Goal: Task Accomplishment & Management: Use online tool/utility

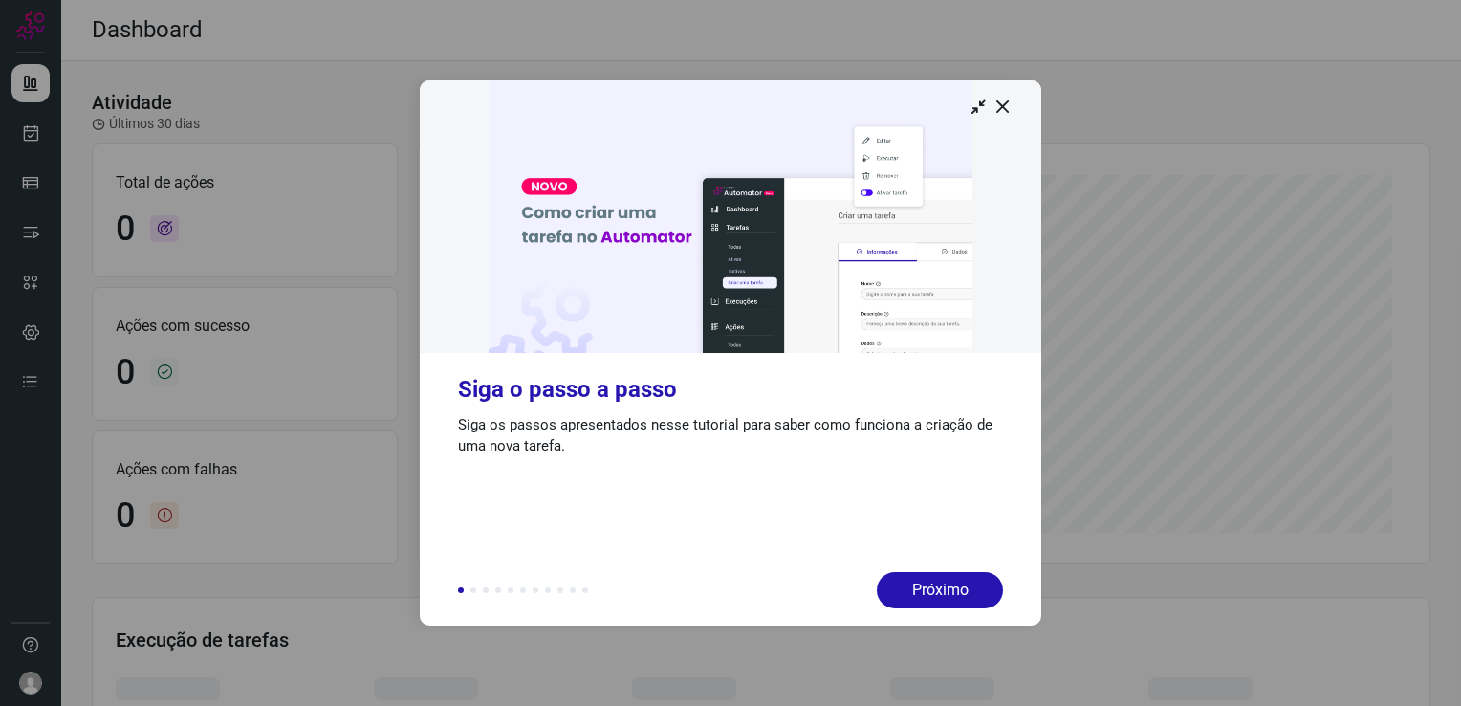
click at [990, 94] on img at bounding box center [730, 216] width 621 height 272
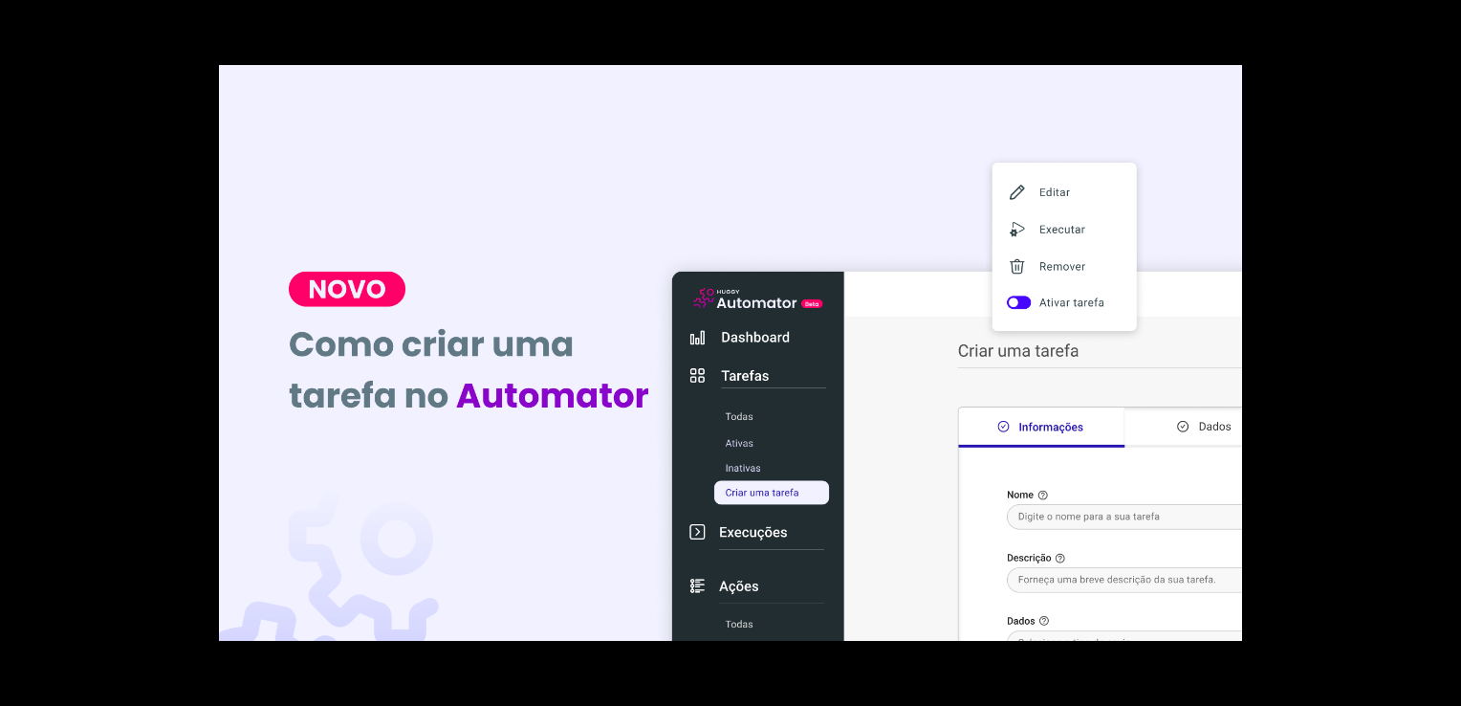
click at [1243, 184] on div at bounding box center [730, 353] width 1461 height 706
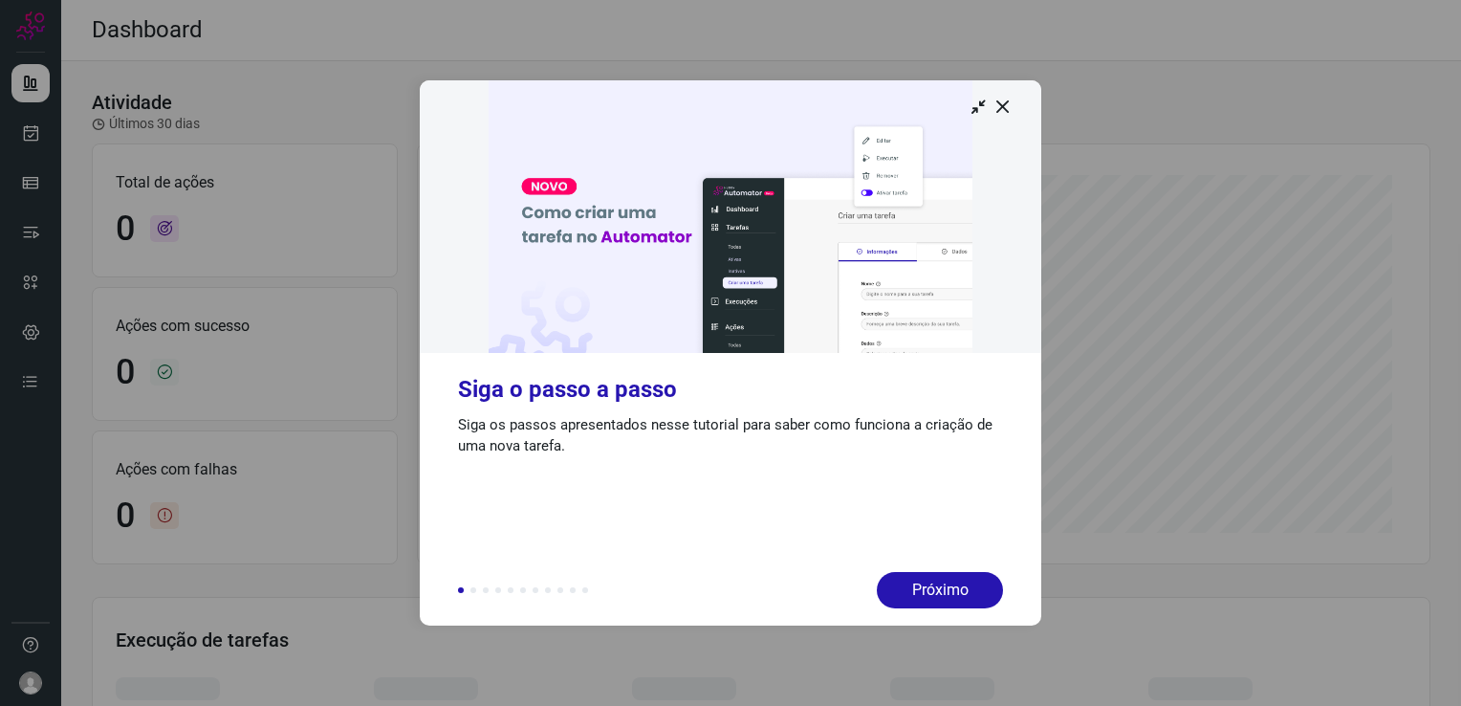
click at [1013, 103] on img at bounding box center [730, 216] width 621 height 272
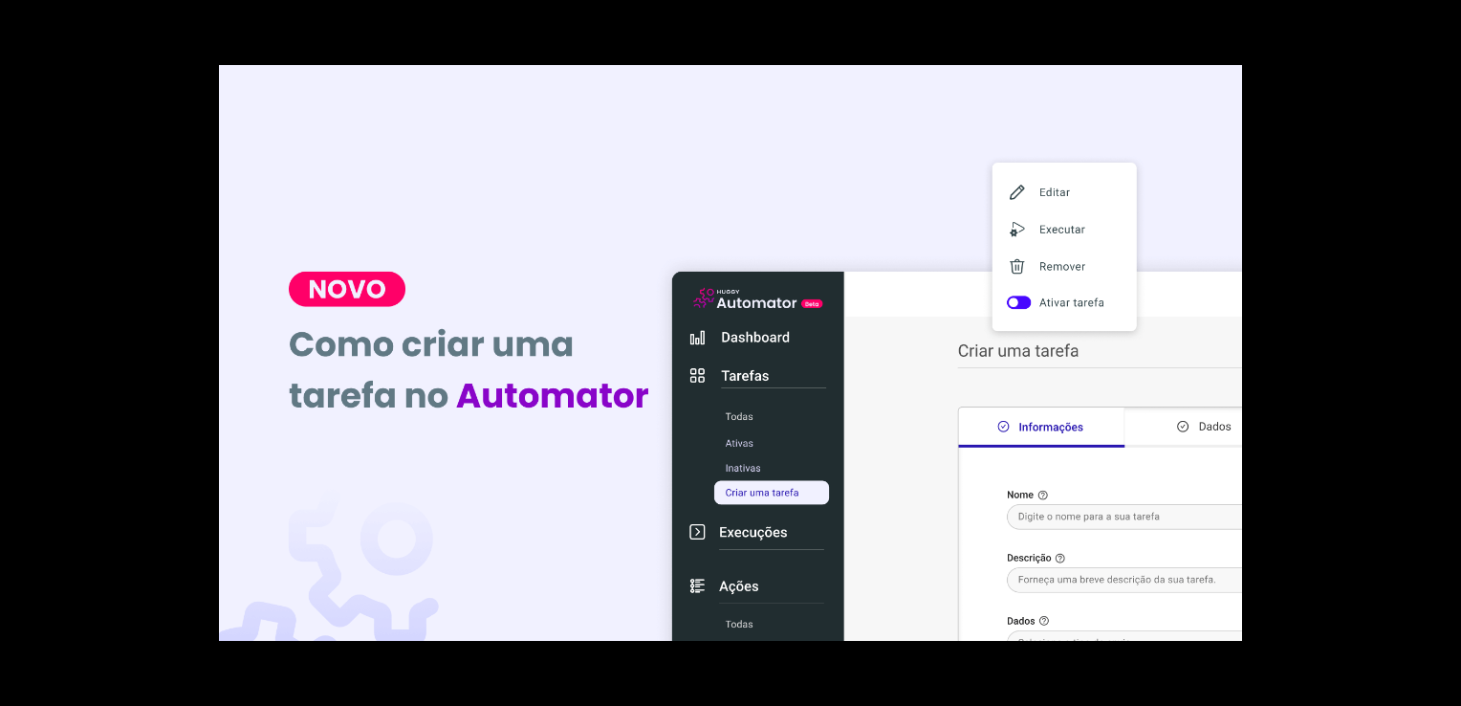
drag, startPoint x: 1255, startPoint y: 107, endPoint x: 1212, endPoint y: 55, distance: 67.2
click at [1264, 113] on div at bounding box center [730, 353] width 1461 height 706
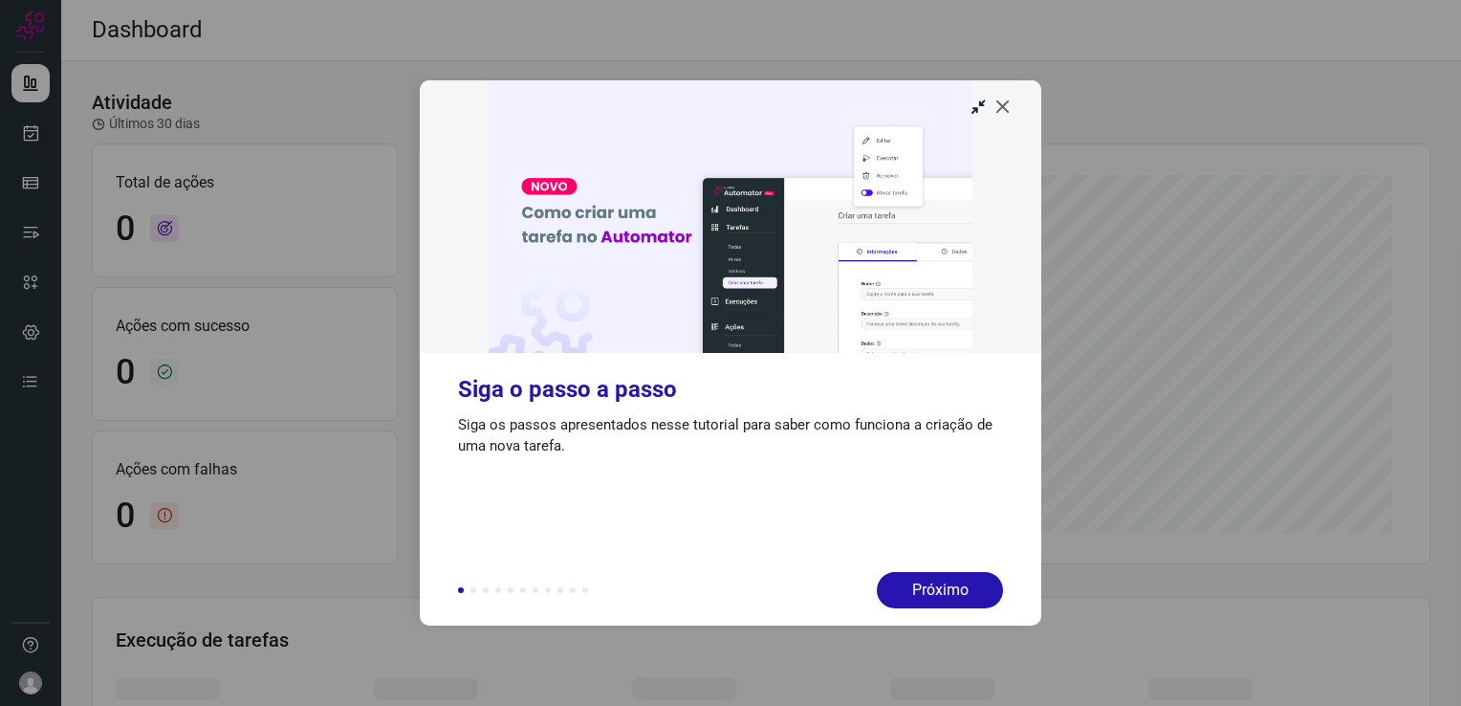
click at [1000, 109] on icon at bounding box center [1002, 106] width 19 height 19
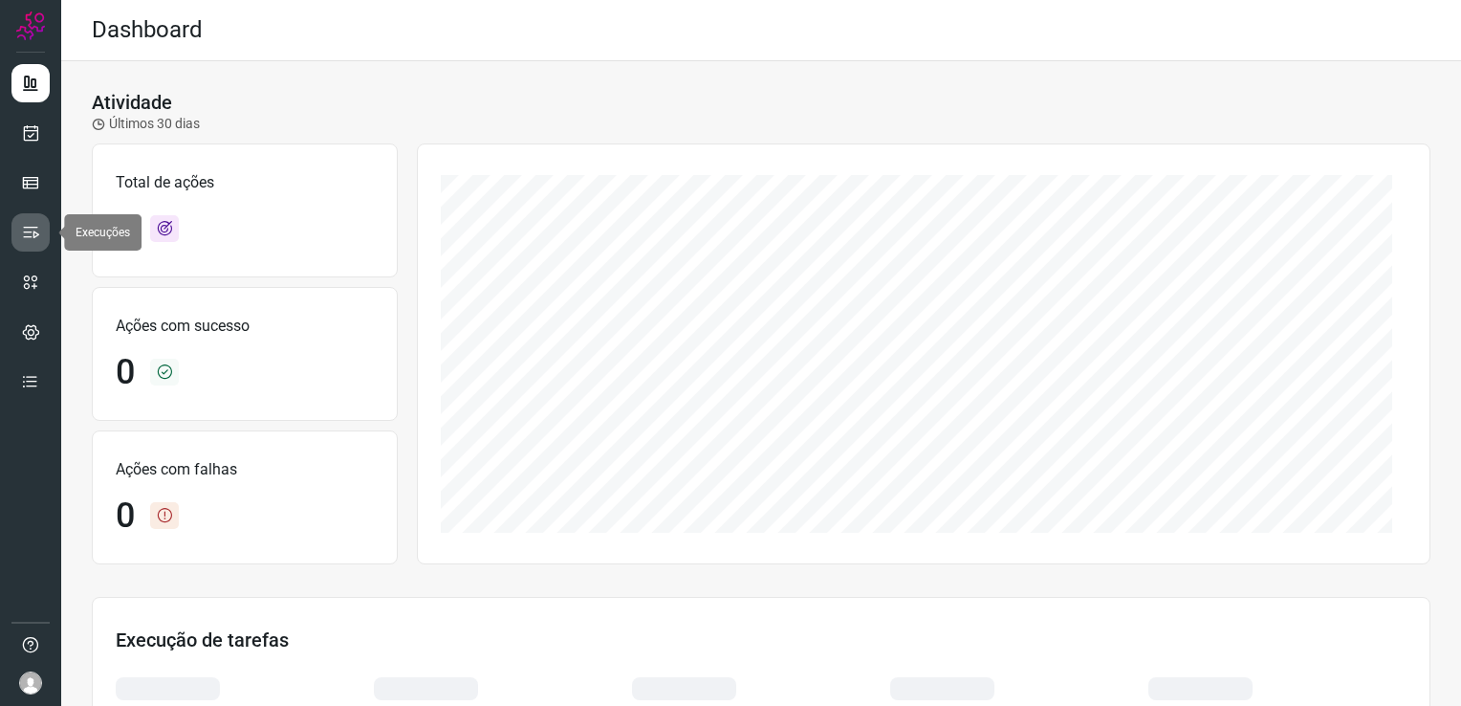
click at [24, 232] on icon at bounding box center [30, 232] width 19 height 19
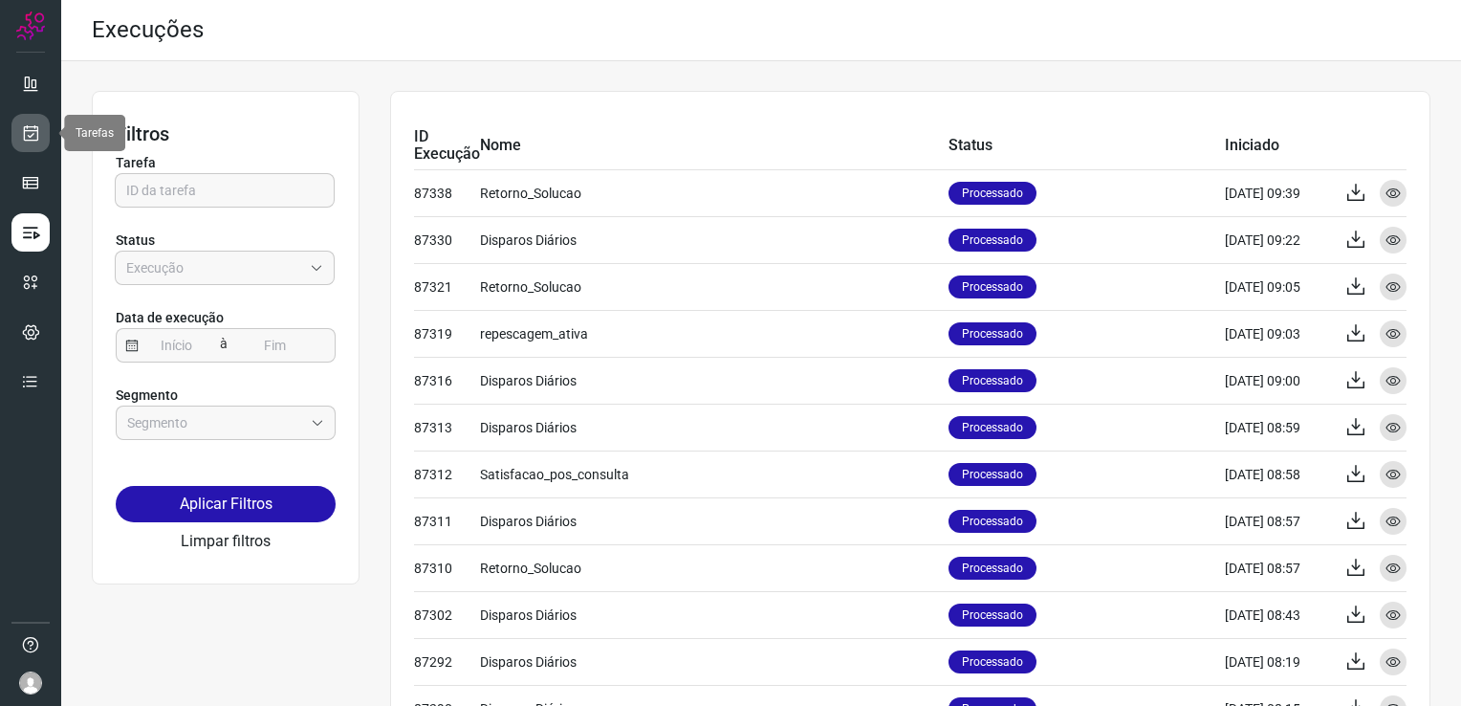
click at [32, 123] on icon at bounding box center [31, 132] width 20 height 19
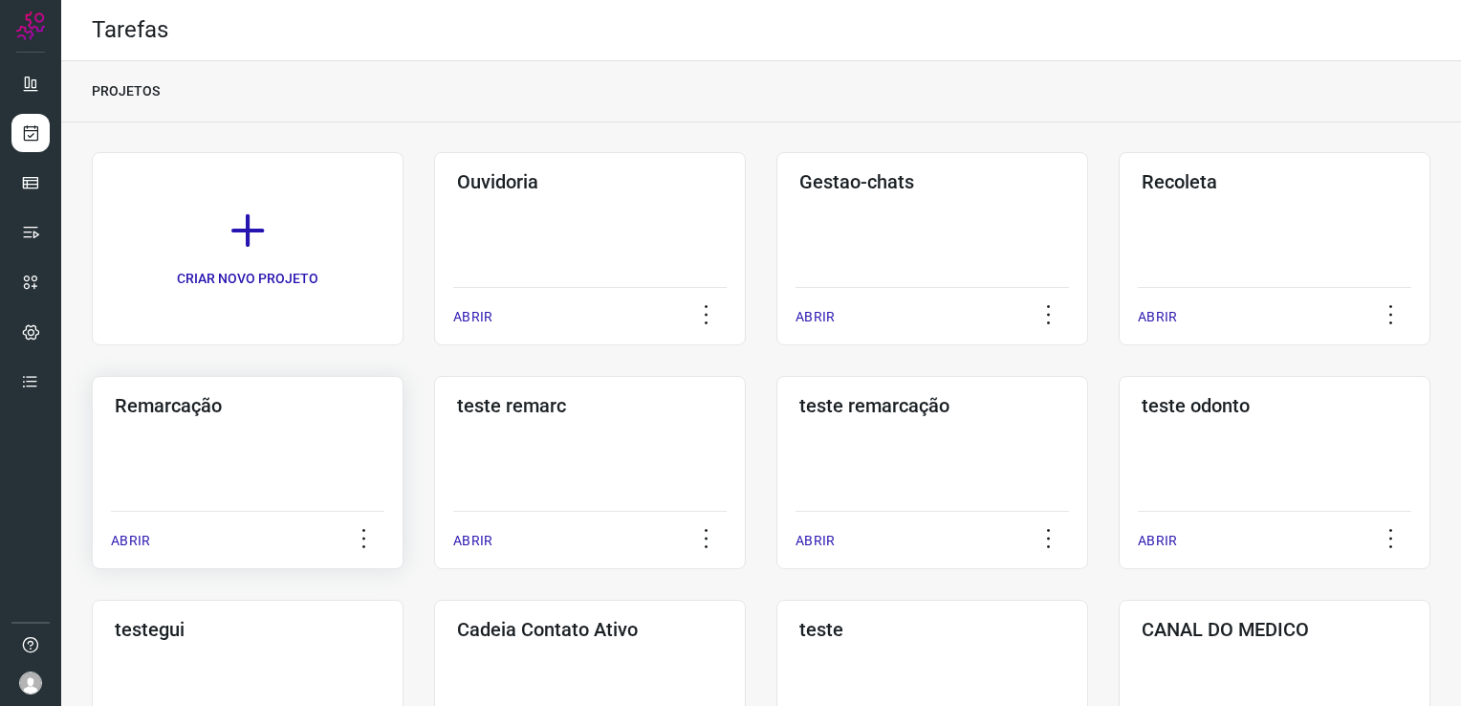
click at [229, 477] on div "Remarcação ABRIR" at bounding box center [248, 472] width 312 height 193
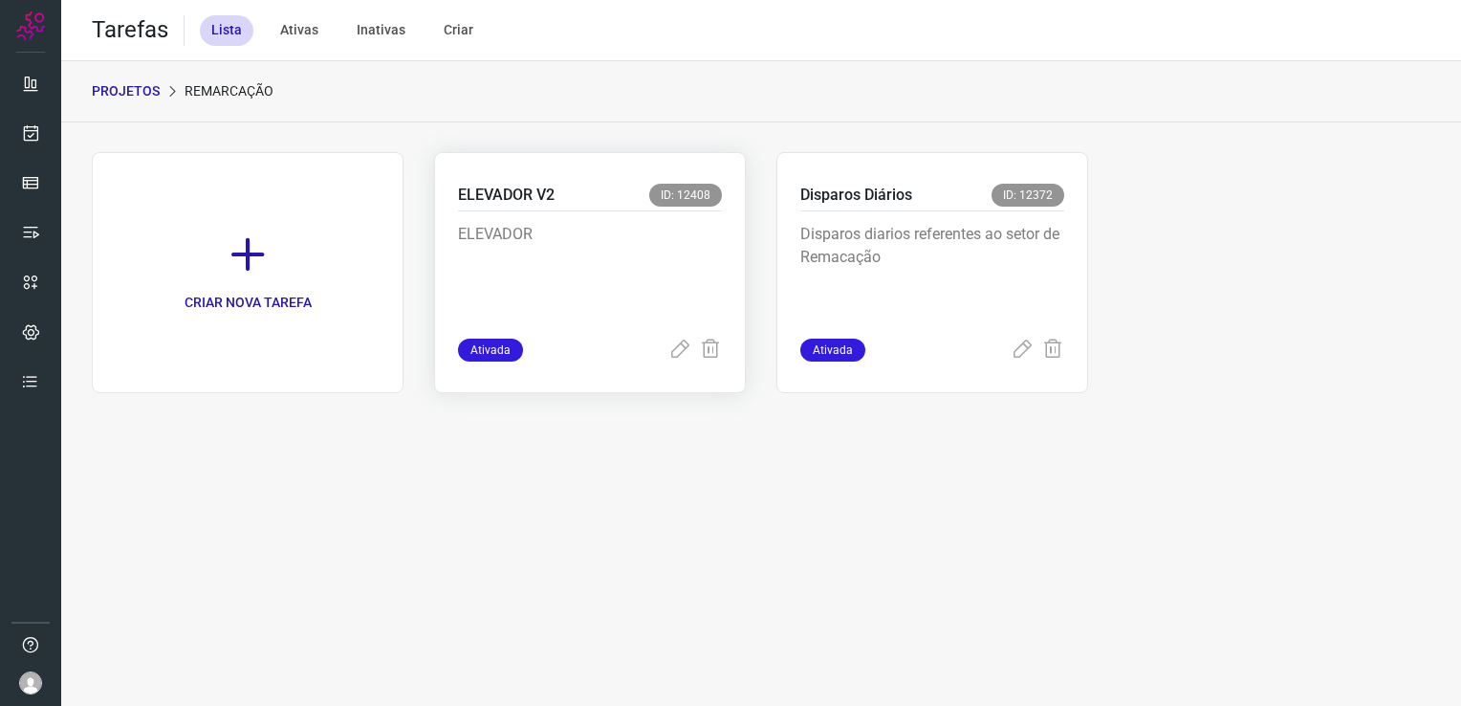
click at [562, 338] on div "ELEVADOR V2 ID: 12408 ELEVADOR Ativada" at bounding box center [590, 272] width 312 height 241
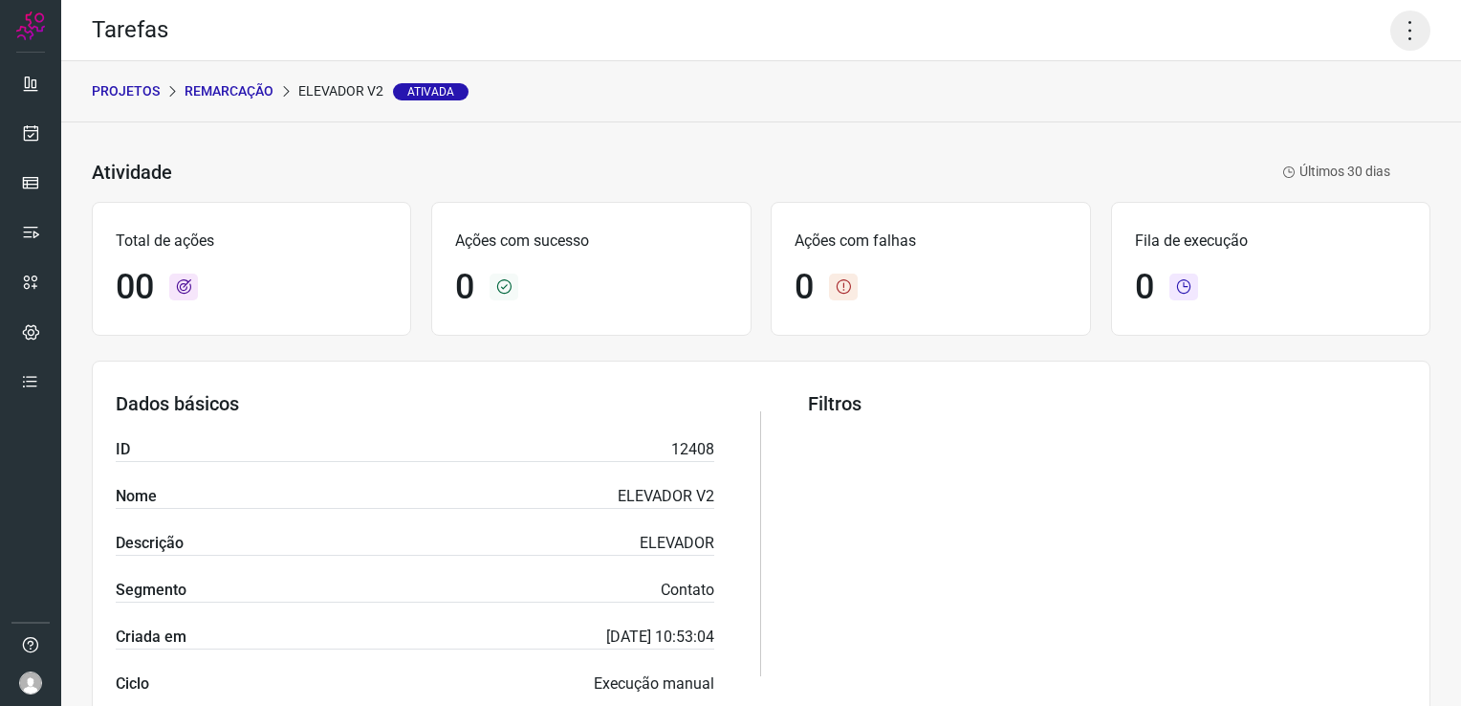
click at [1397, 11] on icon at bounding box center [1410, 31] width 40 height 40
click at [1301, 114] on li "Executar" at bounding box center [1328, 125] width 174 height 31
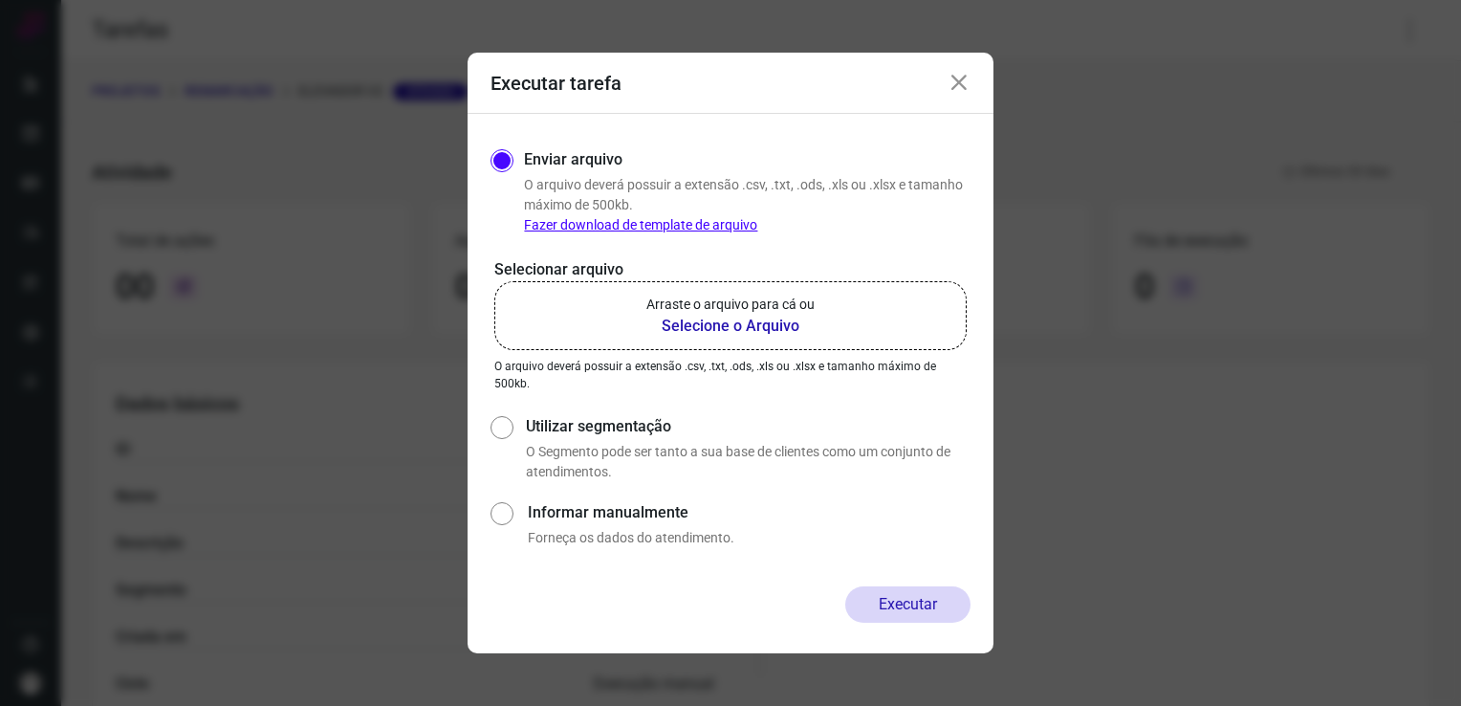
click at [757, 318] on b "Selecione o Arquivo" at bounding box center [730, 326] width 168 height 23
click at [0, 0] on input "Arraste o arquivo para cá ou Selecione o Arquivo" at bounding box center [0, 0] width 0 height 0
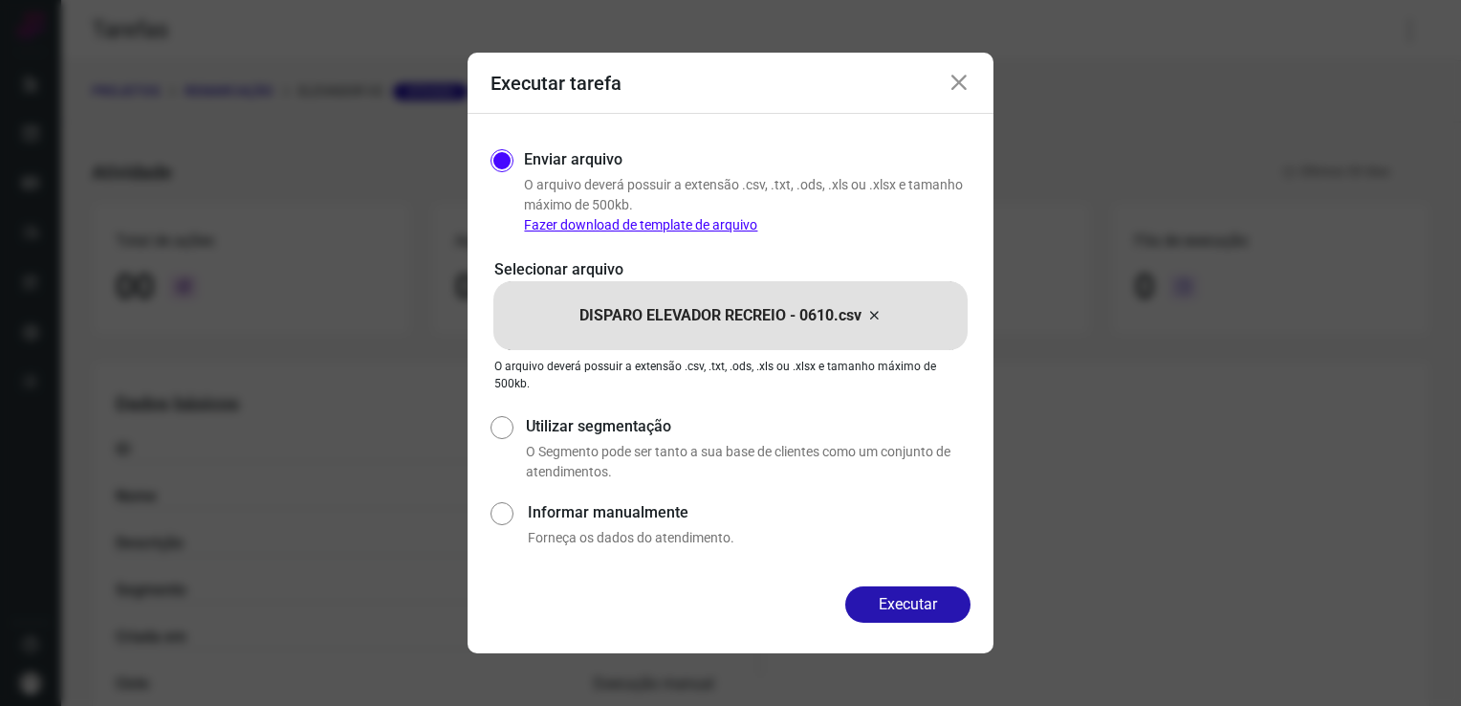
click at [952, 86] on icon at bounding box center [958, 83] width 23 height 23
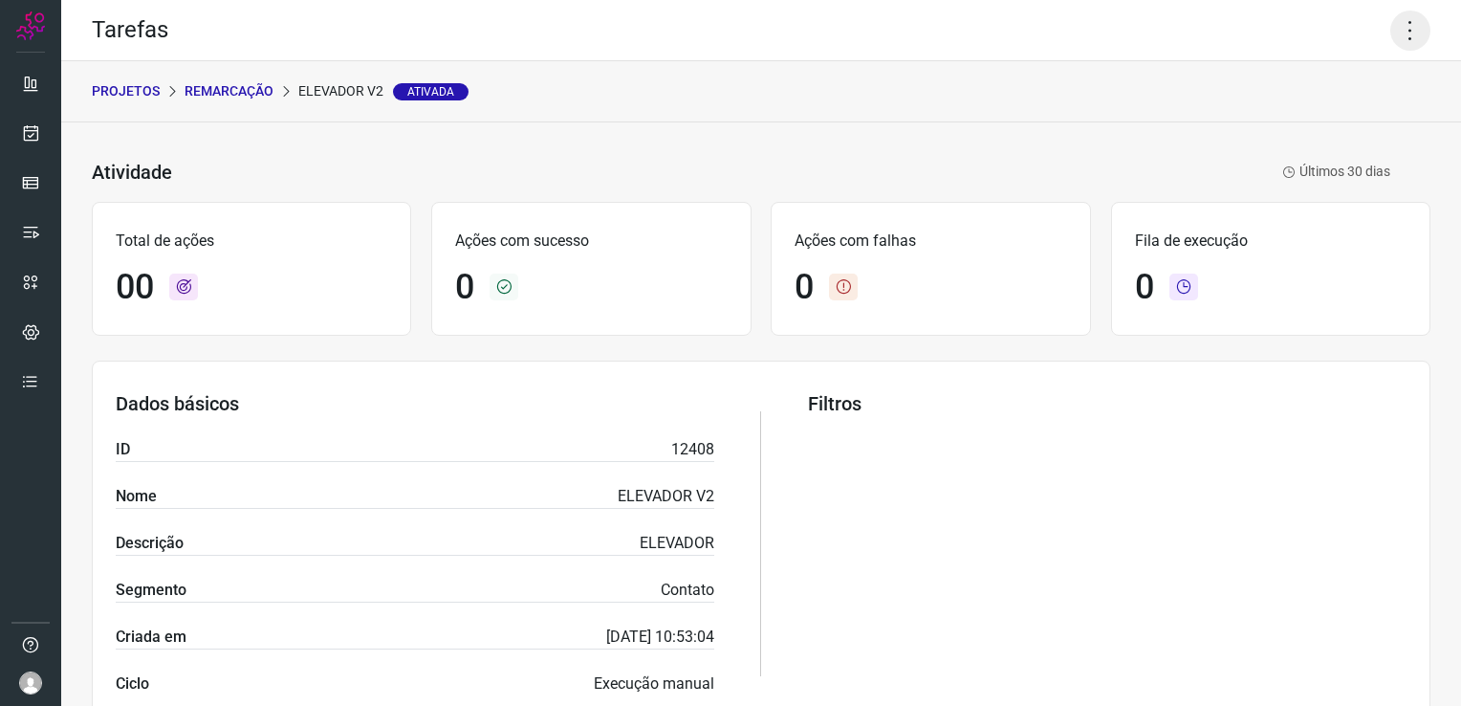
click at [1390, 34] on icon at bounding box center [1410, 31] width 40 height 40
click at [1316, 120] on li "Executar" at bounding box center [1328, 125] width 174 height 31
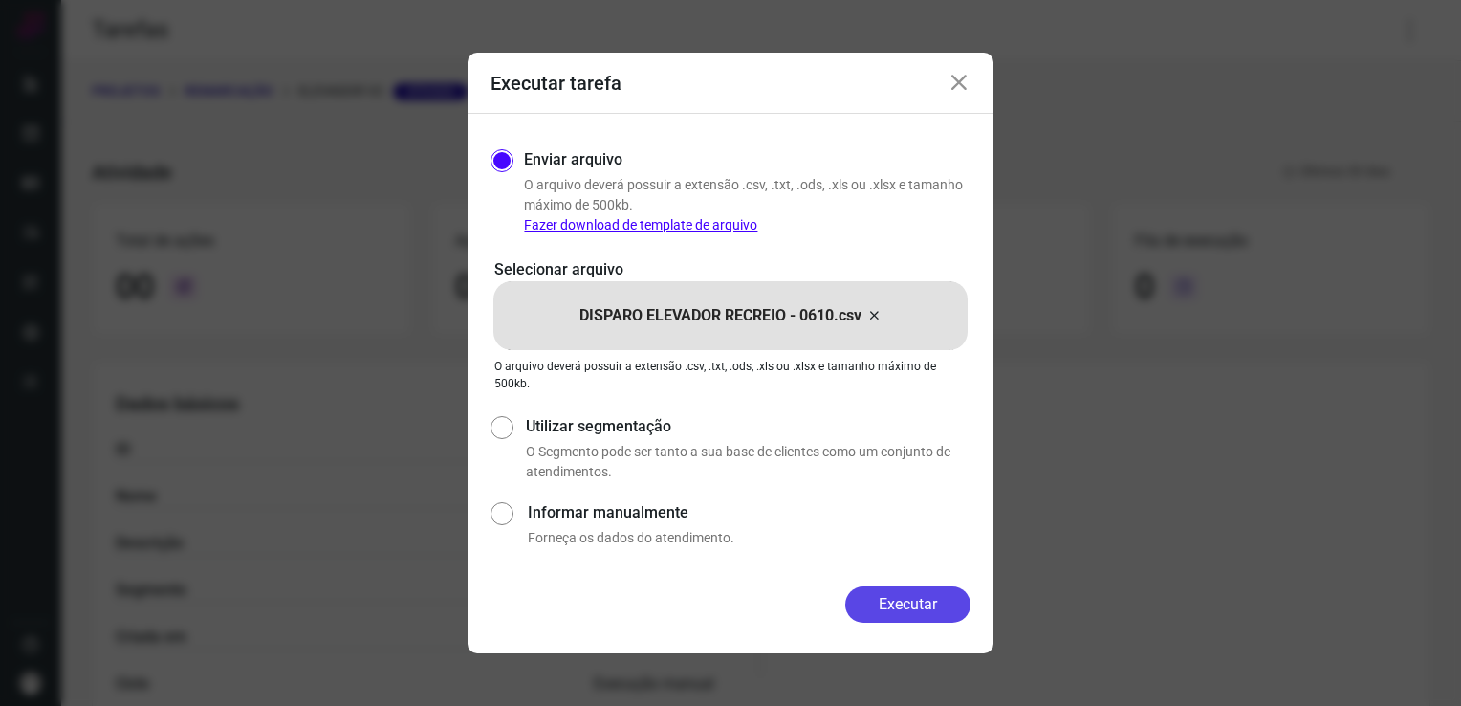
click at [933, 592] on button "Executar" at bounding box center [907, 604] width 125 height 36
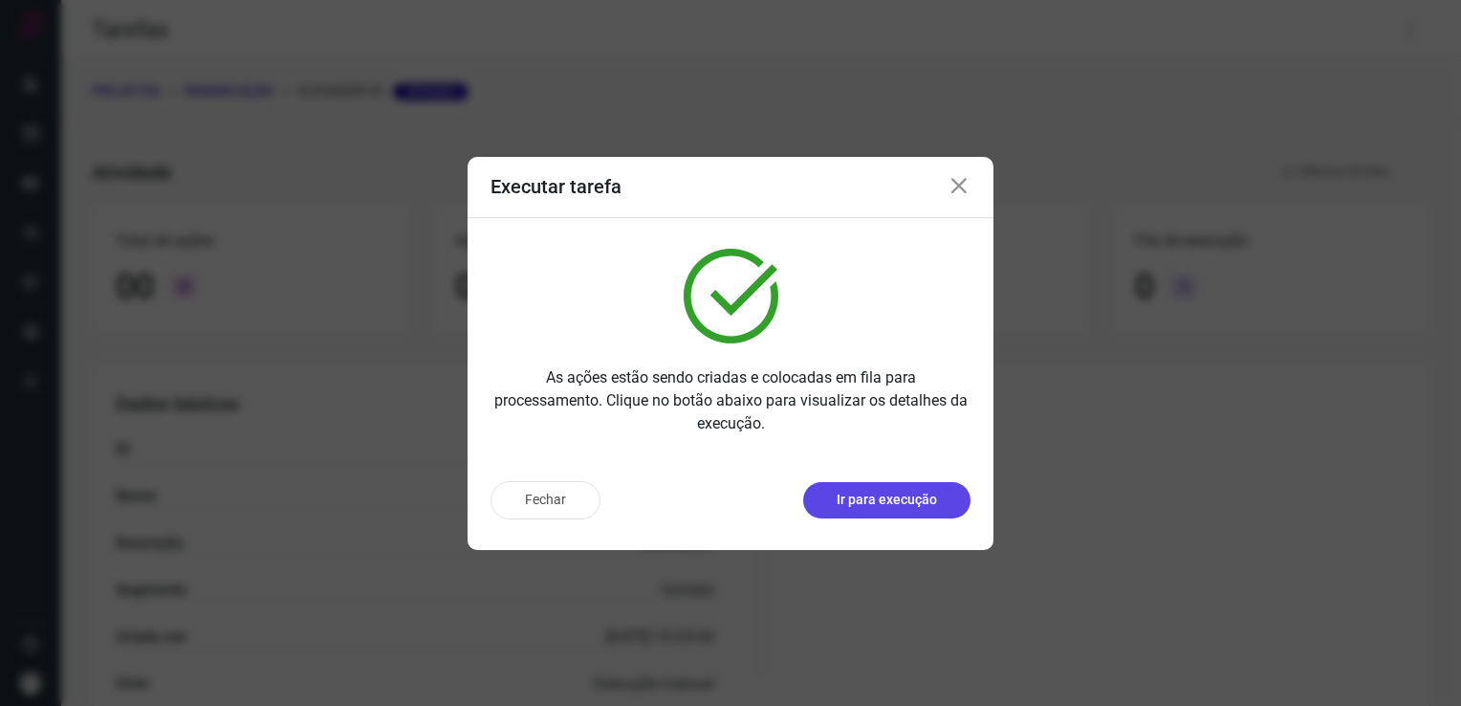
click at [893, 506] on p "Ir para execução" at bounding box center [887, 500] width 100 height 20
